Goal: Task Accomplishment & Management: Use online tool/utility

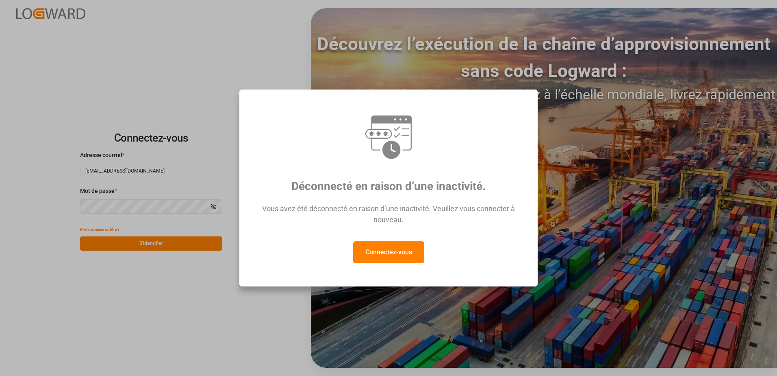
click at [387, 258] on button "Connectez-vous" at bounding box center [388, 252] width 71 height 22
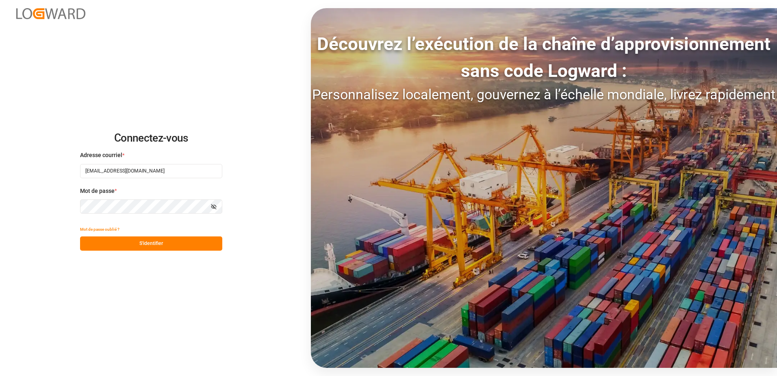
click at [179, 248] on button "S'identifier" at bounding box center [151, 243] width 142 height 14
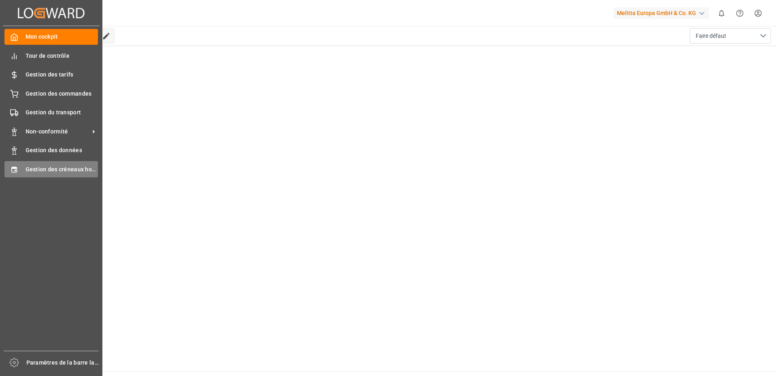
click at [32, 167] on span "Gestion des créneaux horaires" at bounding box center [62, 169] width 73 height 9
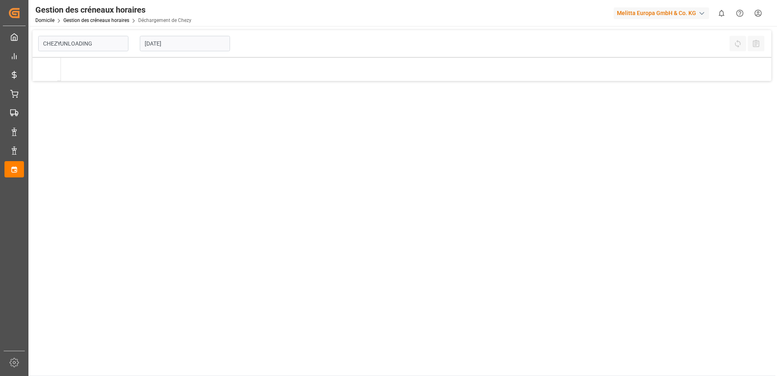
type input "Chezy Unloading"
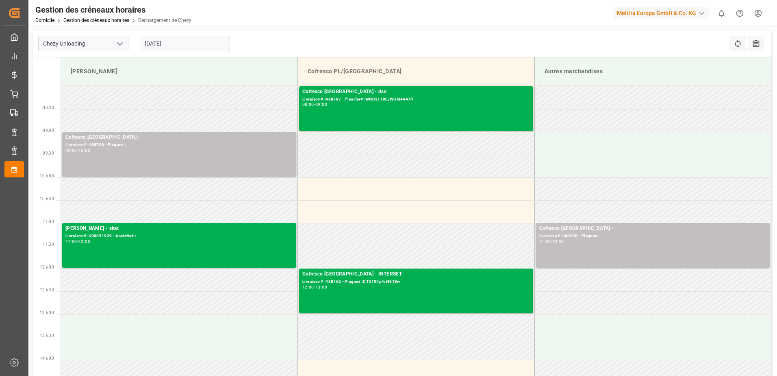
click at [199, 45] on input "[DATE]" at bounding box center [185, 43] width 90 height 15
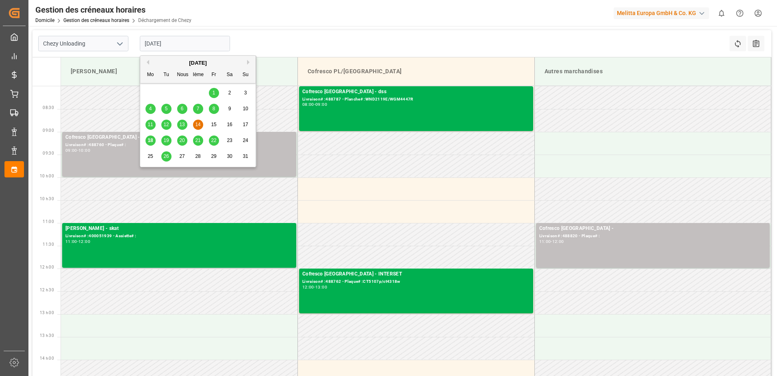
click at [151, 142] on span "18" at bounding box center [150, 140] width 5 height 6
type input "[DATE]"
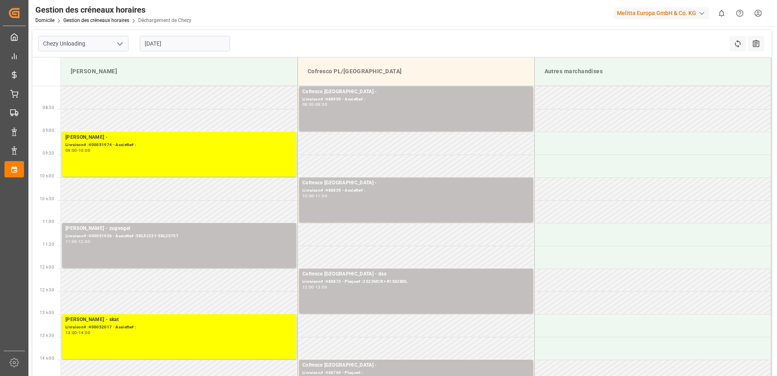
scroll to position [41, 0]
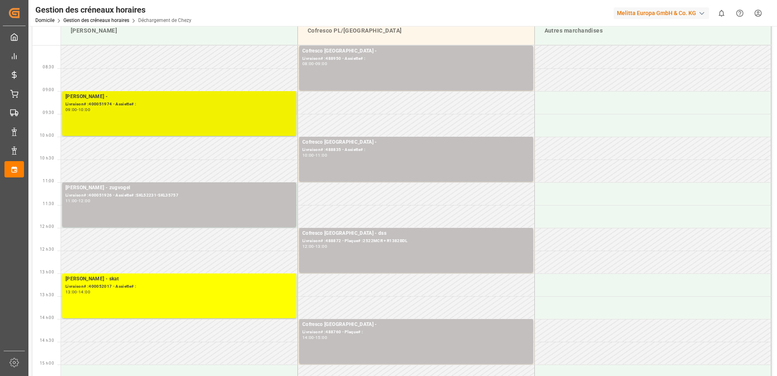
click at [183, 115] on div "[PERSON_NAME] - Livraison# :400051974 - Assiette# : 09:00 - 10:00" at bounding box center [179, 113] width 228 height 41
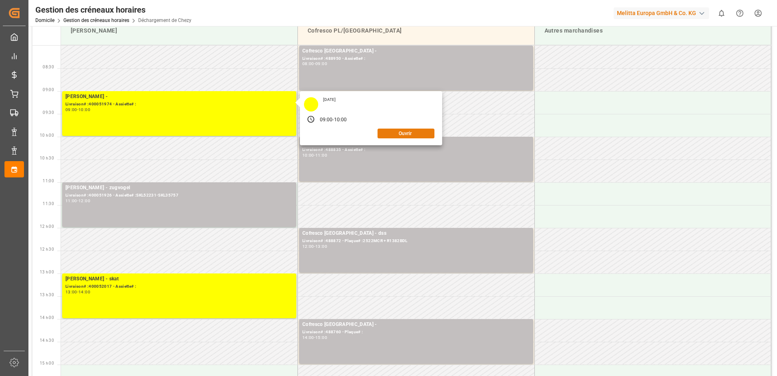
click at [387, 134] on button "Ouvrir" at bounding box center [406, 133] width 57 height 10
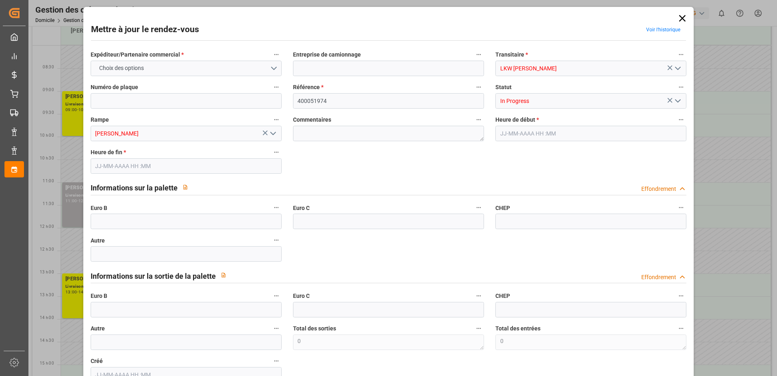
type input "[DATE] 09:00"
type input "[DATE] 10:00"
type input "[DATE] 13:46"
click at [675, 99] on icon "Ouvrir le menu" at bounding box center [678, 101] width 10 height 10
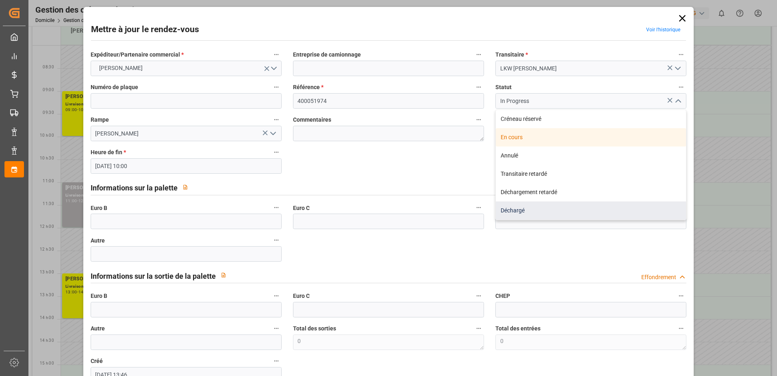
click at [513, 209] on div "Déchargé" at bounding box center [591, 210] width 190 height 18
type input "Unloaded"
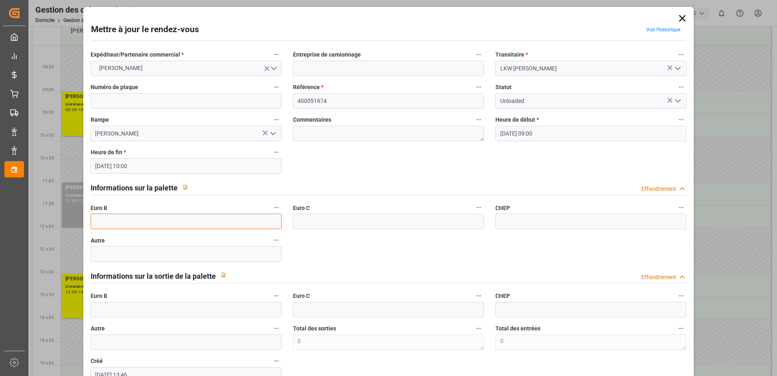
click at [159, 222] on input "text" at bounding box center [186, 220] width 191 height 15
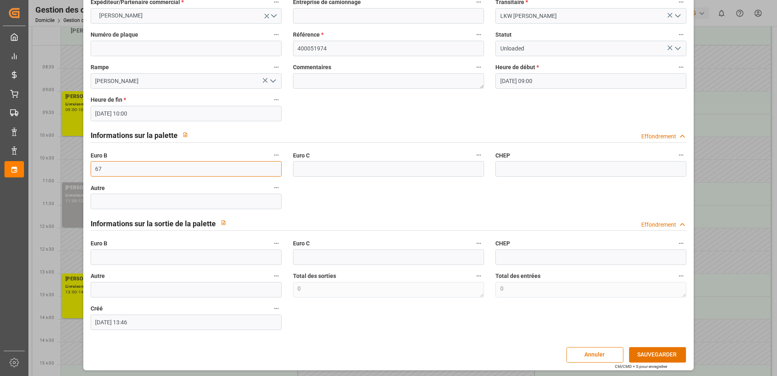
scroll to position [54, 0]
type input "67"
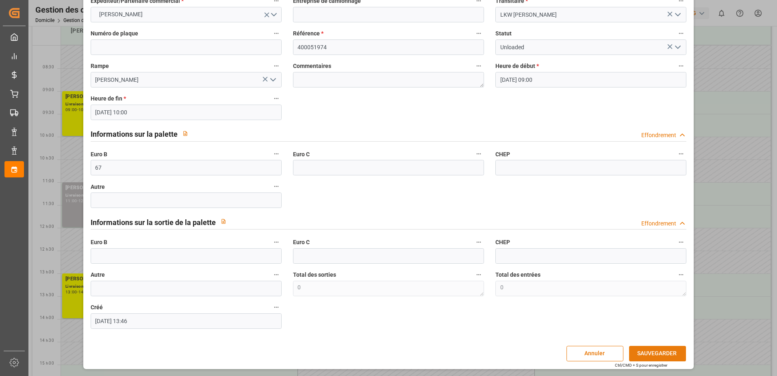
click at [648, 353] on button "SAUVEGARDER" at bounding box center [657, 353] width 57 height 15
